Goal: Task Accomplishment & Management: Complete application form

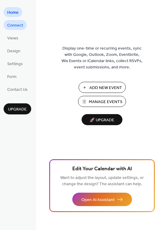
click at [25, 24] on link "Connect" at bounding box center [15, 25] width 23 height 10
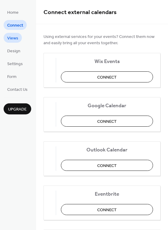
click at [16, 36] on span "Views" at bounding box center [12, 38] width 11 height 6
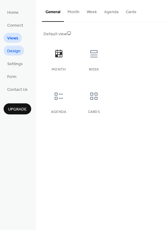
click at [13, 50] on span "Design" at bounding box center [13, 51] width 13 height 6
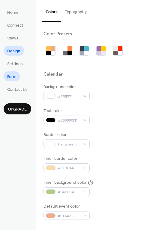
drag, startPoint x: 15, startPoint y: 61, endPoint x: 16, endPoint y: 74, distance: 13.5
click at [15, 61] on span "Settings" at bounding box center [15, 64] width 16 height 6
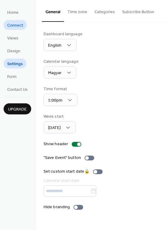
click at [18, 22] on span "Connect" at bounding box center [15, 25] width 16 height 6
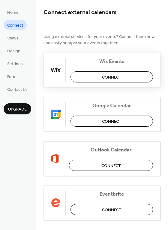
click at [97, 79] on button "Connect" at bounding box center [111, 76] width 82 height 11
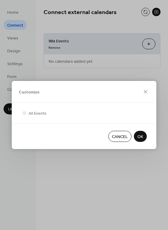
click at [141, 138] on span "OK" at bounding box center [140, 137] width 6 height 6
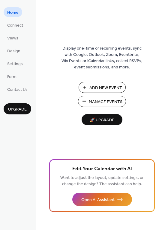
click at [104, 91] on span "Add New Event" at bounding box center [105, 88] width 33 height 6
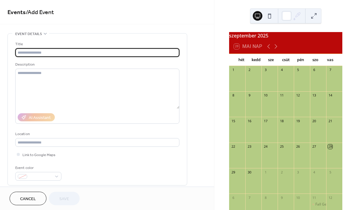
click at [153, 57] on input "text" at bounding box center [97, 52] width 164 height 9
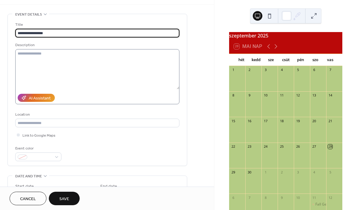
scroll to position [20, 0]
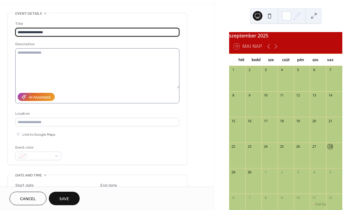
type input "**********"
click at [51, 70] on textarea at bounding box center [97, 68] width 164 height 40
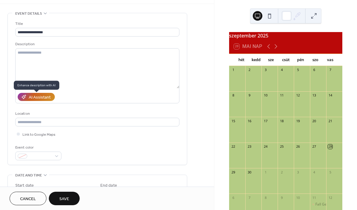
click at [39, 96] on div "AI Assistant" at bounding box center [40, 97] width 22 height 6
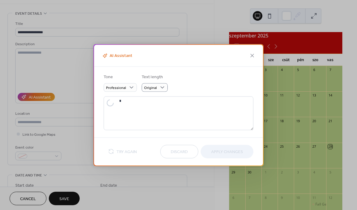
type textarea "**********"
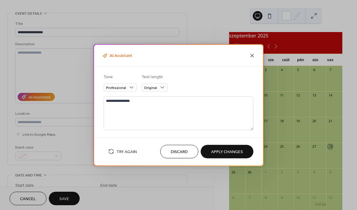
click at [251, 57] on icon at bounding box center [252, 56] width 4 height 4
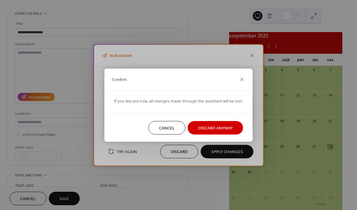
click at [200, 122] on button "Discard Anyway" at bounding box center [215, 127] width 55 height 13
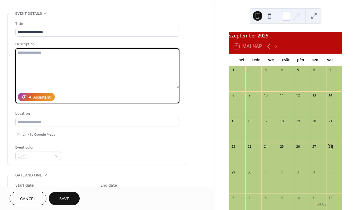
click at [129, 71] on textarea at bounding box center [97, 68] width 164 height 40
type textarea "**********"
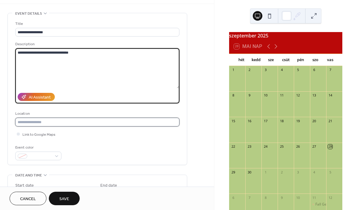
click at [83, 122] on input "text" at bounding box center [97, 122] width 164 height 9
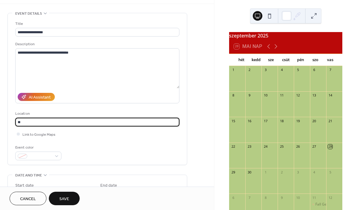
type input "*"
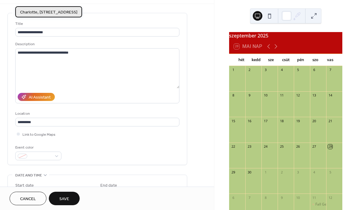
click at [73, 13] on span "Charlotte, 2501 Oxford Pl, Charlotte, NC 28207, USA" at bounding box center [48, 12] width 57 height 6
type input "**********"
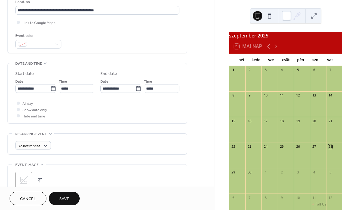
scroll to position [131, 0]
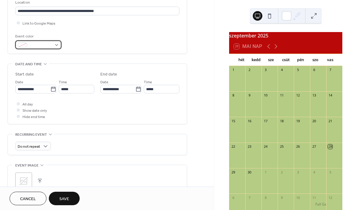
click at [54, 47] on div at bounding box center [38, 44] width 46 height 9
click at [67, 91] on input "*****" at bounding box center [77, 89] width 36 height 9
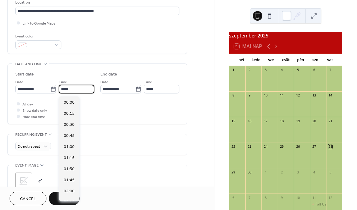
scroll to position [531, 0]
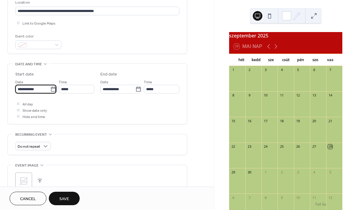
click at [42, 89] on input "**********" at bounding box center [32, 89] width 35 height 9
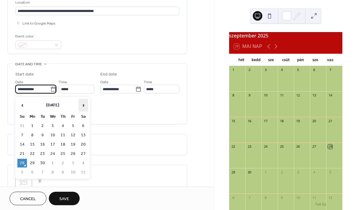
click at [83, 103] on span "›" at bounding box center [83, 105] width 9 height 12
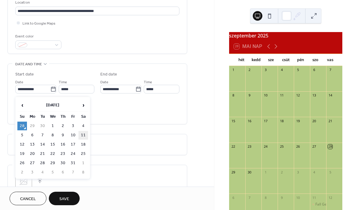
click at [84, 133] on td "11" at bounding box center [83, 135] width 10 height 9
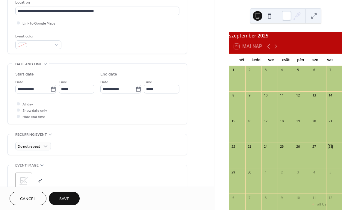
type input "**********"
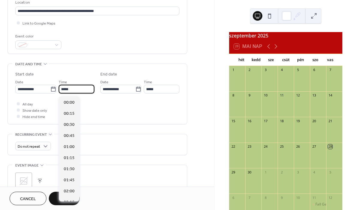
click at [70, 92] on input "*****" at bounding box center [77, 89] width 36 height 9
click at [69, 148] on span "13:00" at bounding box center [69, 147] width 11 height 6
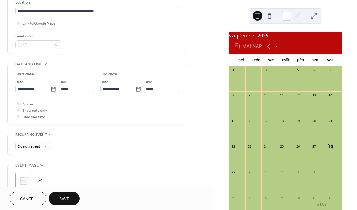
type input "*****"
click at [154, 90] on input "*****" at bounding box center [162, 89] width 36 height 9
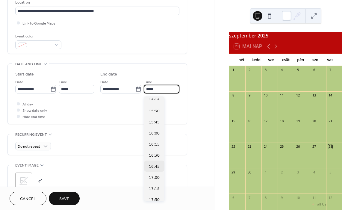
scroll to position [92, 0]
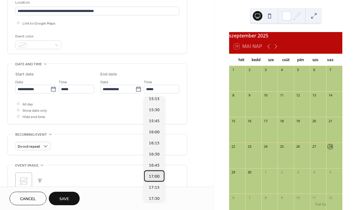
click at [152, 178] on span "17:00" at bounding box center [154, 176] width 11 height 6
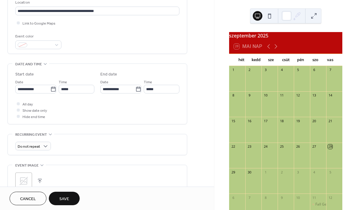
type input "*****"
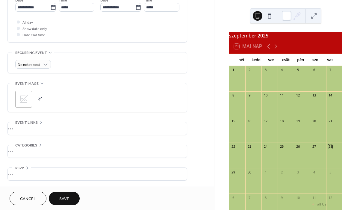
scroll to position [215, 0]
click at [34, 130] on div "•••" at bounding box center [97, 128] width 179 height 13
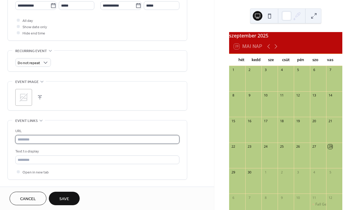
click at [35, 139] on input "text" at bounding box center [97, 139] width 164 height 9
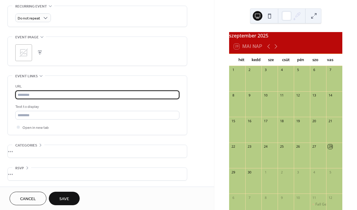
scroll to position [262, 0]
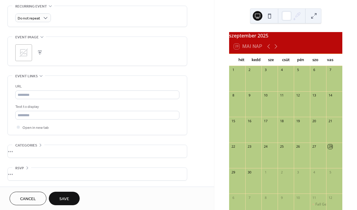
click at [60, 194] on button "Save" at bounding box center [64, 197] width 31 height 13
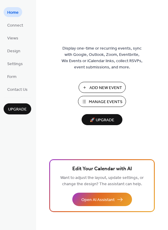
click at [113, 103] on span "Manage Events" at bounding box center [106, 102] width 34 height 6
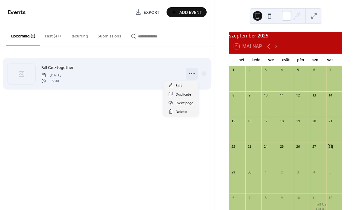
click at [189, 73] on circle at bounding box center [188, 73] width 1 height 1
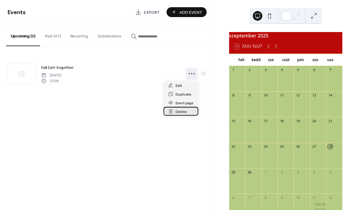
click at [179, 112] on span "Delete" at bounding box center [180, 112] width 11 height 6
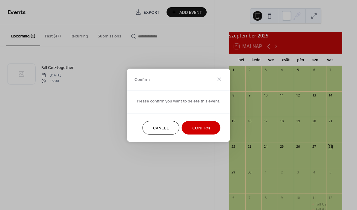
click at [202, 120] on div "Cancel Confirm" at bounding box center [178, 127] width 103 height 28
click at [203, 122] on button "Confirm" at bounding box center [201, 127] width 39 height 13
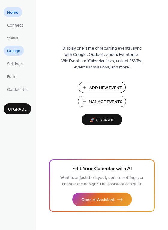
click at [17, 51] on span "Design" at bounding box center [13, 51] width 13 height 6
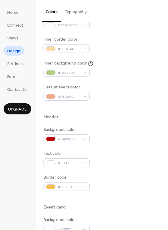
scroll to position [100, 0]
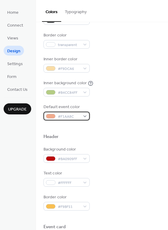
click at [70, 118] on span "#F1AA8C" at bounding box center [69, 117] width 22 height 6
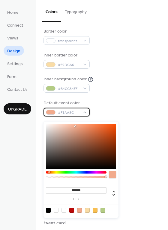
scroll to position [106, 0]
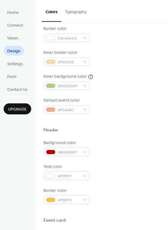
click at [103, 98] on div "Default event color #F1AA8C" at bounding box center [101, 106] width 117 height 16
click at [23, 59] on link "Settings" at bounding box center [15, 64] width 23 height 10
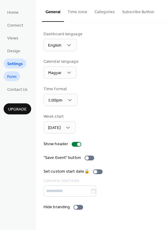
click at [15, 74] on span "Form" at bounding box center [11, 77] width 9 height 6
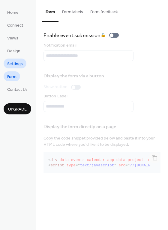
click at [17, 59] on link "Settings" at bounding box center [15, 64] width 23 height 10
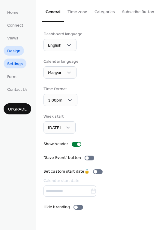
click at [17, 50] on span "Design" at bounding box center [13, 51] width 13 height 6
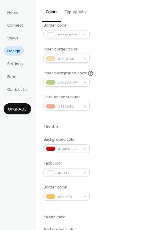
scroll to position [109, 0]
click at [72, 147] on span "#BA0909FF" at bounding box center [69, 149] width 22 height 6
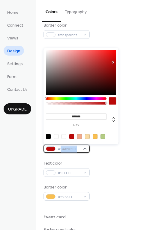
click at [72, 147] on span "#BA0909FF" at bounding box center [69, 149] width 22 height 6
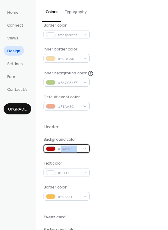
click at [72, 147] on span "#BA0909FF" at bounding box center [69, 149] width 22 height 6
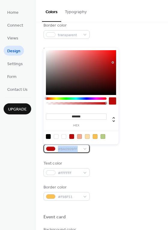
copy div "#BA0909FF"
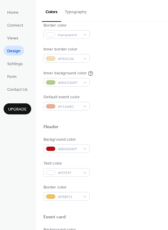
click at [109, 158] on div "Background color #BA0909FF Text color #FFFFFF Border color #F9BF51" at bounding box center [101, 169] width 117 height 64
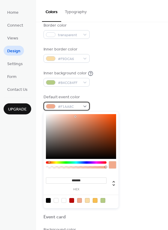
click at [72, 107] on span "#F1AA8C" at bounding box center [69, 107] width 22 height 6
click at [71, 107] on span "#F1AA8C" at bounding box center [69, 107] width 22 height 6
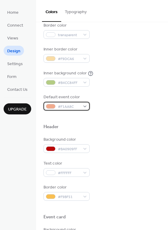
click at [71, 107] on span "#F1AA8C" at bounding box center [69, 107] width 22 height 6
click at [100, 103] on div "Default event color #F1AA8C" at bounding box center [101, 102] width 117 height 16
click at [75, 106] on span "#F1AA8C" at bounding box center [69, 107] width 22 height 6
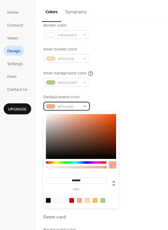
click at [75, 106] on span "#F1AA8C" at bounding box center [69, 107] width 22 height 6
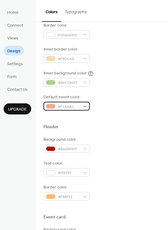
click at [75, 106] on span "#F1AA8C" at bounding box center [69, 107] width 22 height 6
click at [69, 106] on span "#F1AA8C" at bounding box center [69, 107] width 22 height 6
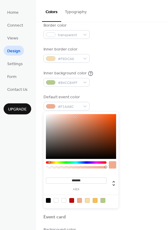
click at [81, 182] on input "*******" at bounding box center [76, 181] width 60 height 6
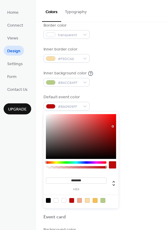
type input "*********"
click at [136, 175] on div "Text color #FFFFFF" at bounding box center [101, 169] width 117 height 16
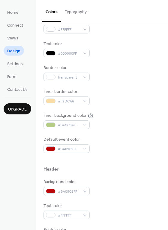
scroll to position [59, 0]
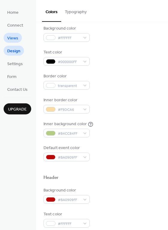
click at [19, 41] on link "Views" at bounding box center [13, 38] width 18 height 10
